Goal: Task Accomplishment & Management: Manage account settings

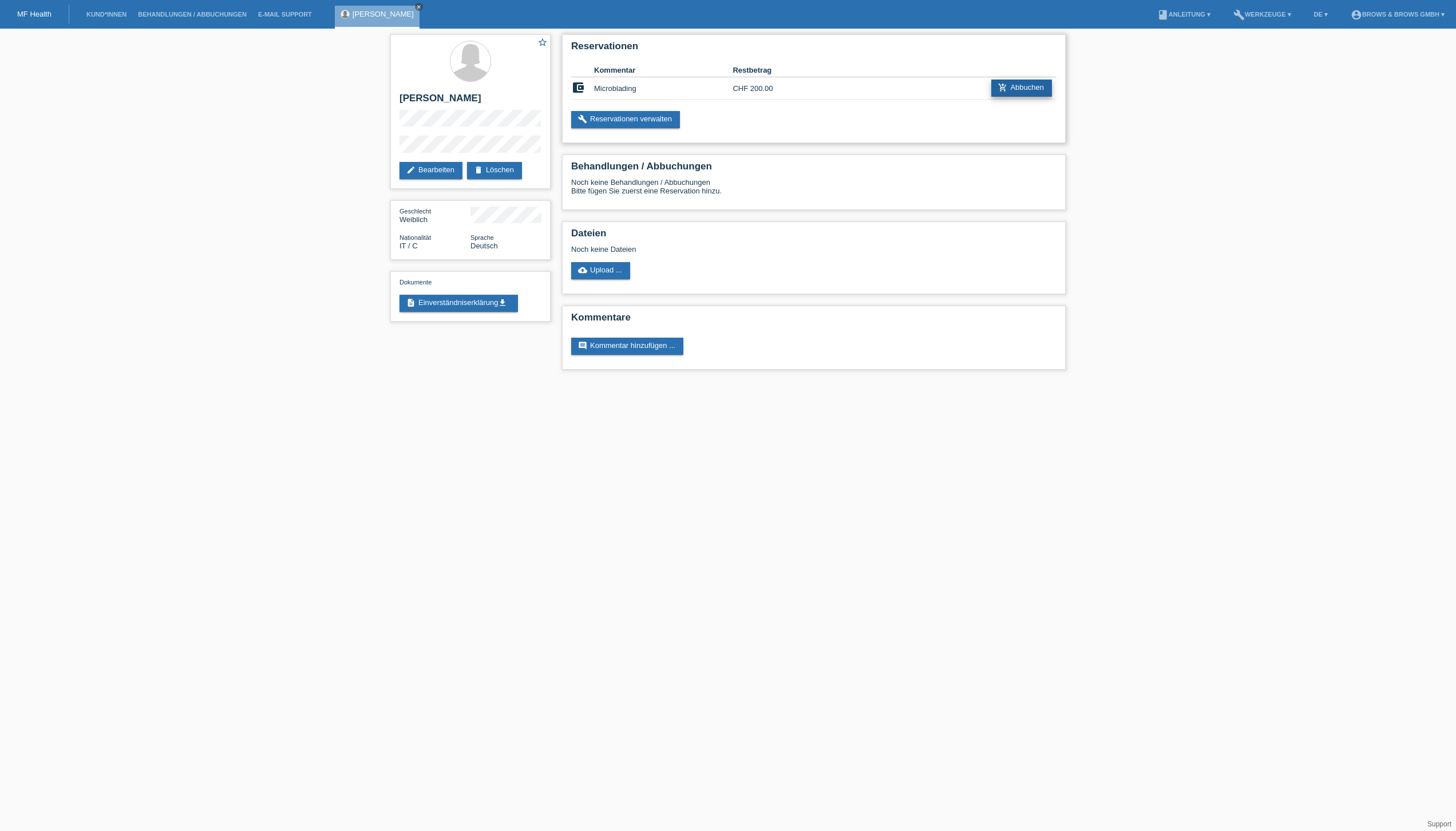
click at [1028, 90] on link "add_shopping_cart Abbuchen" at bounding box center [1021, 88] width 61 height 17
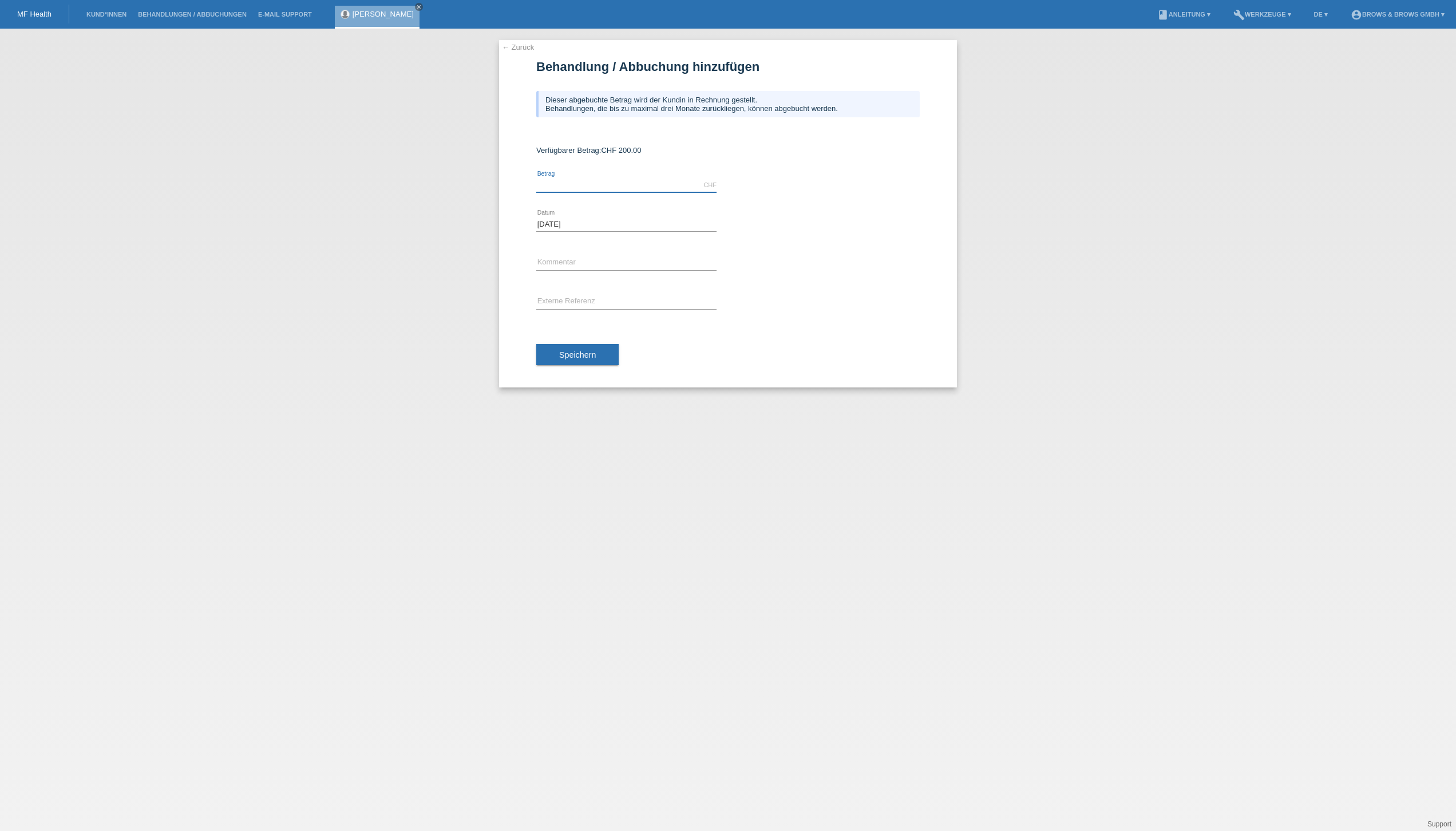
click at [619, 184] on input "text" at bounding box center [627, 185] width 180 height 14
type input "200.00"
click at [654, 262] on input "text" at bounding box center [627, 263] width 180 height 14
type input "P"
type input "Microblading"
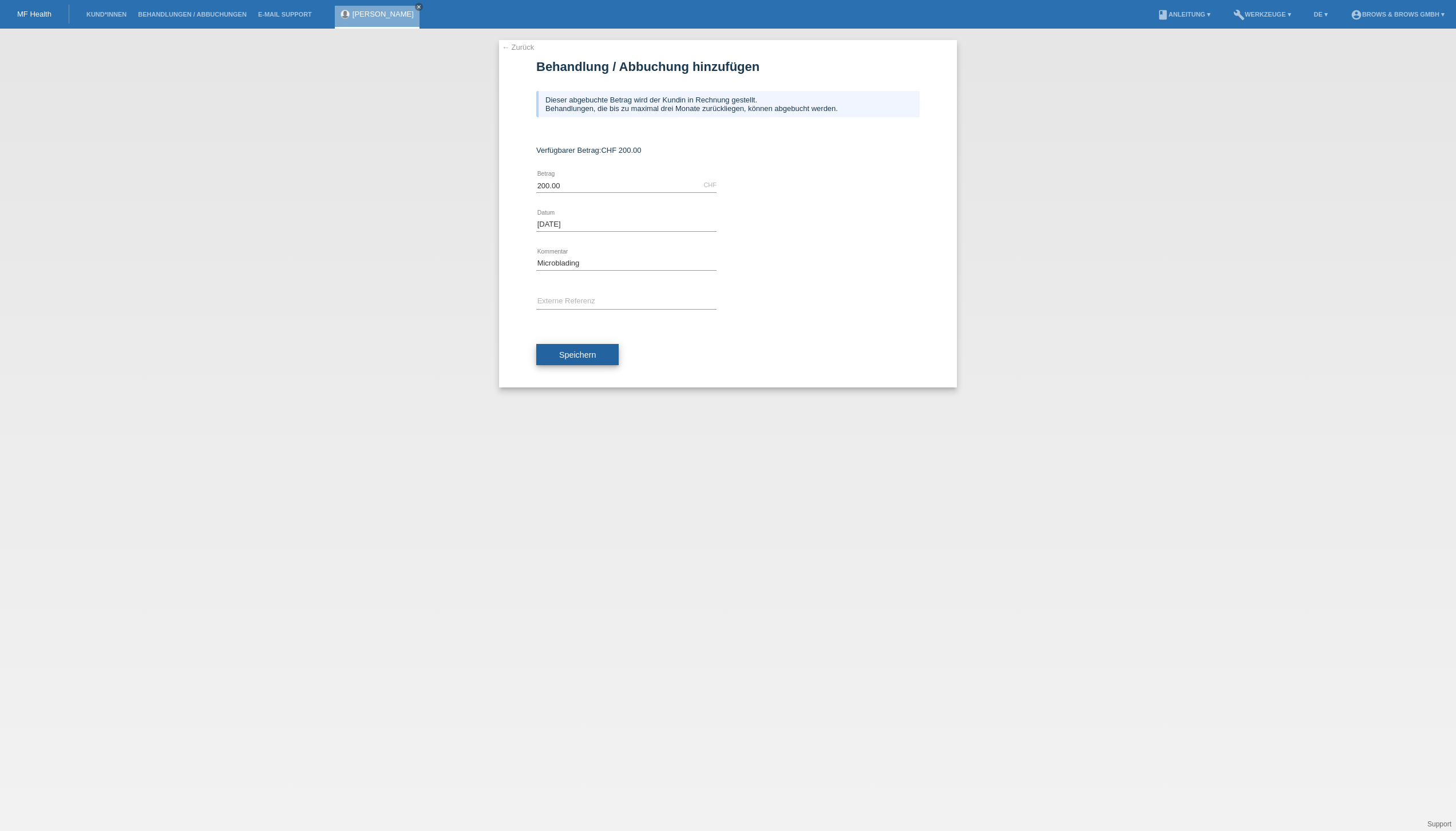
click at [594, 350] on span "Speichern" at bounding box center [577, 355] width 36 height 9
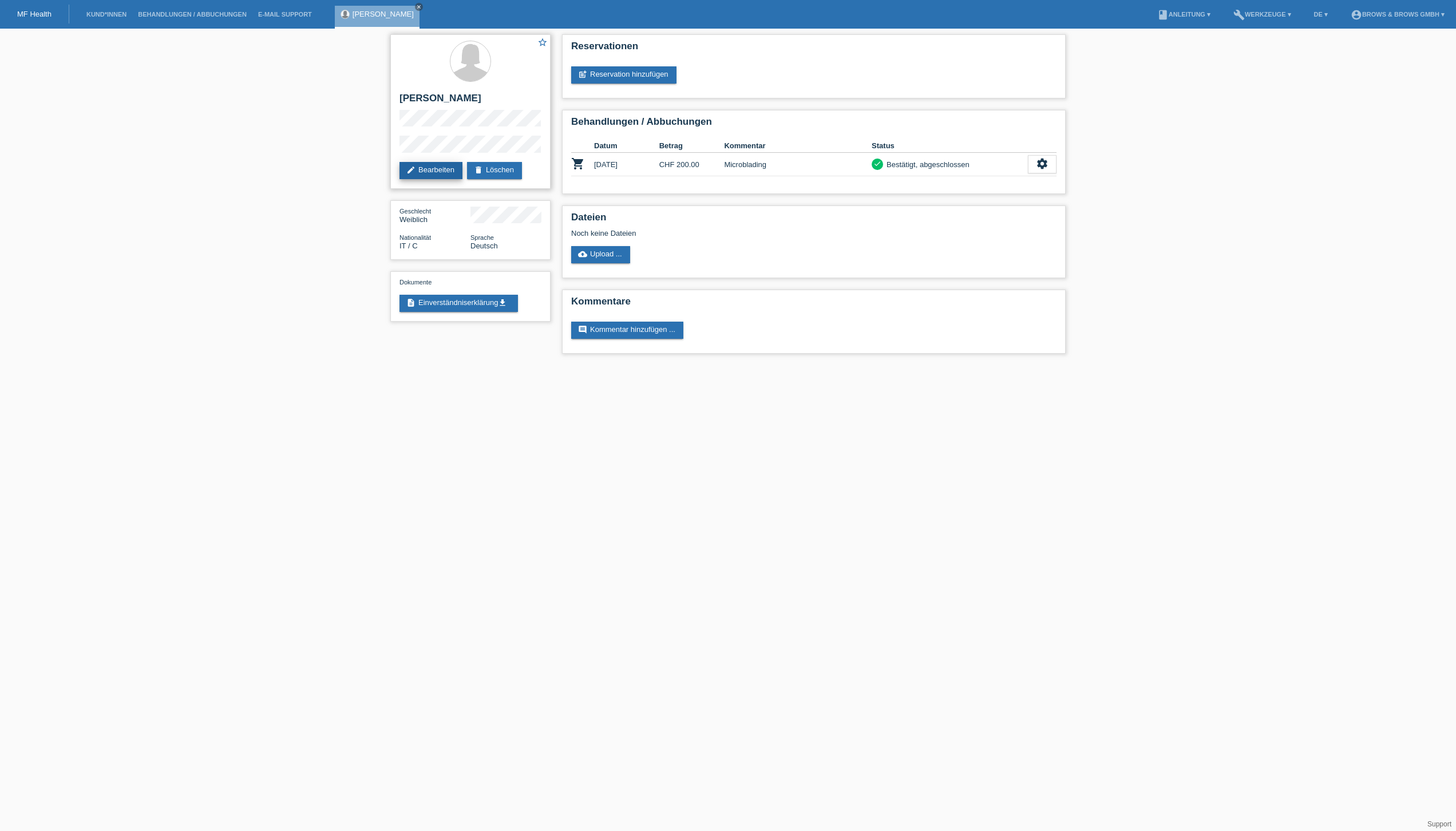
scroll to position [0, 1]
click at [433, 166] on link "edit Bearbeiten" at bounding box center [431, 170] width 63 height 17
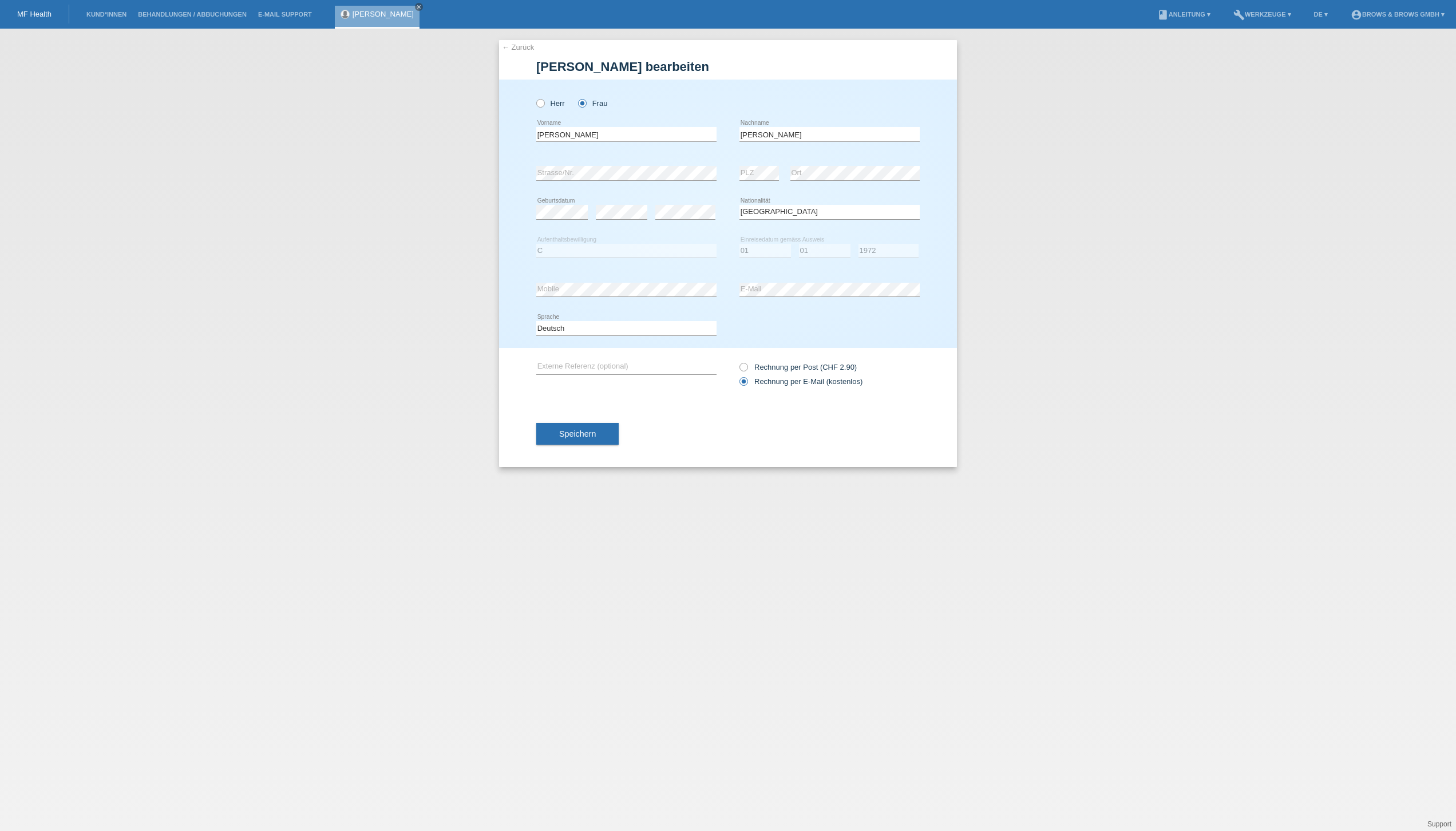
select select "IT"
select select "C"
select select "01"
select select "1972"
